Goal: Find specific page/section: Find specific page/section

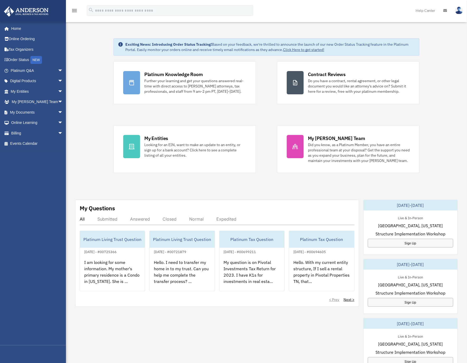
click at [26, 13] on img at bounding box center [26, 11] width 48 height 10
click at [30, 98] on link "My [PERSON_NAME] Team arrow_drop_down" at bounding box center [37, 102] width 67 height 11
click at [28, 102] on link "My Anderson Team arrow_drop_down" at bounding box center [37, 102] width 67 height 11
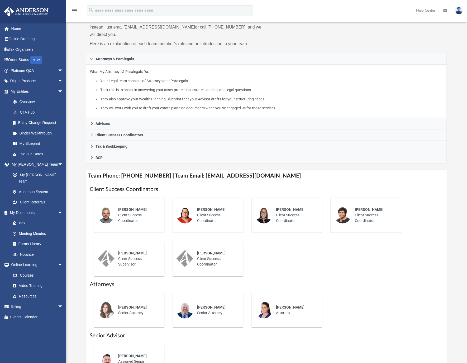
scroll to position [66, 0]
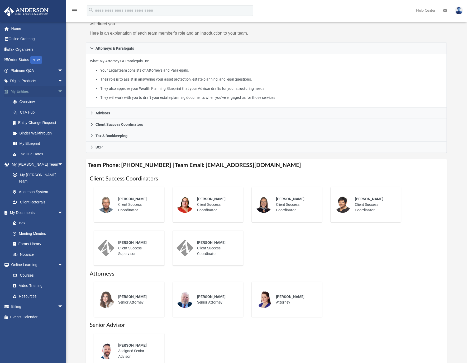
click at [23, 90] on link "My Entities arrow_drop_down" at bounding box center [37, 91] width 67 height 11
click at [26, 99] on link "Overview" at bounding box center [39, 102] width 64 height 11
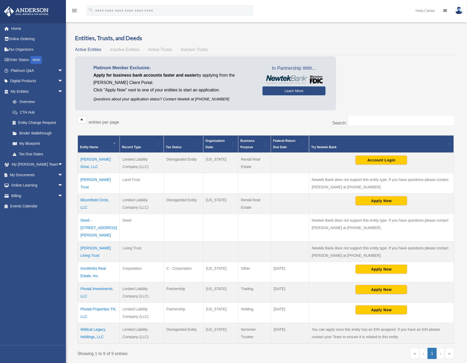
click at [98, 241] on td "Hummel Living Trust" at bounding box center [99, 251] width 42 height 20
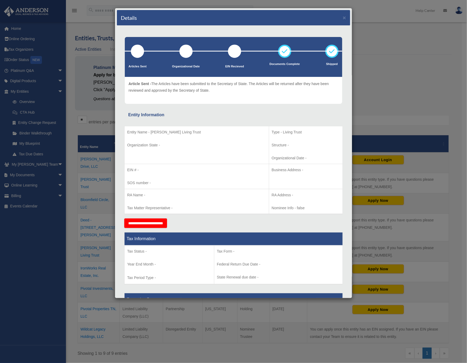
click at [388, 60] on div "Details × Articles Sent Organizational Date" at bounding box center [233, 181] width 467 height 363
